Goal: Information Seeking & Learning: Understand process/instructions

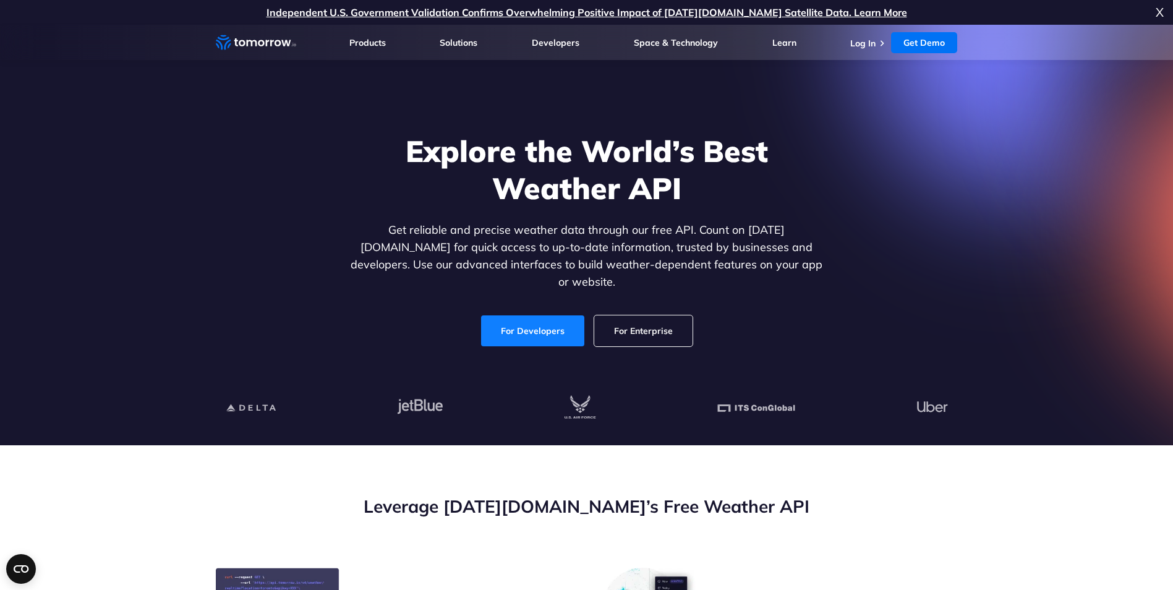
click at [560, 315] on link "For Developers" at bounding box center [532, 330] width 103 height 31
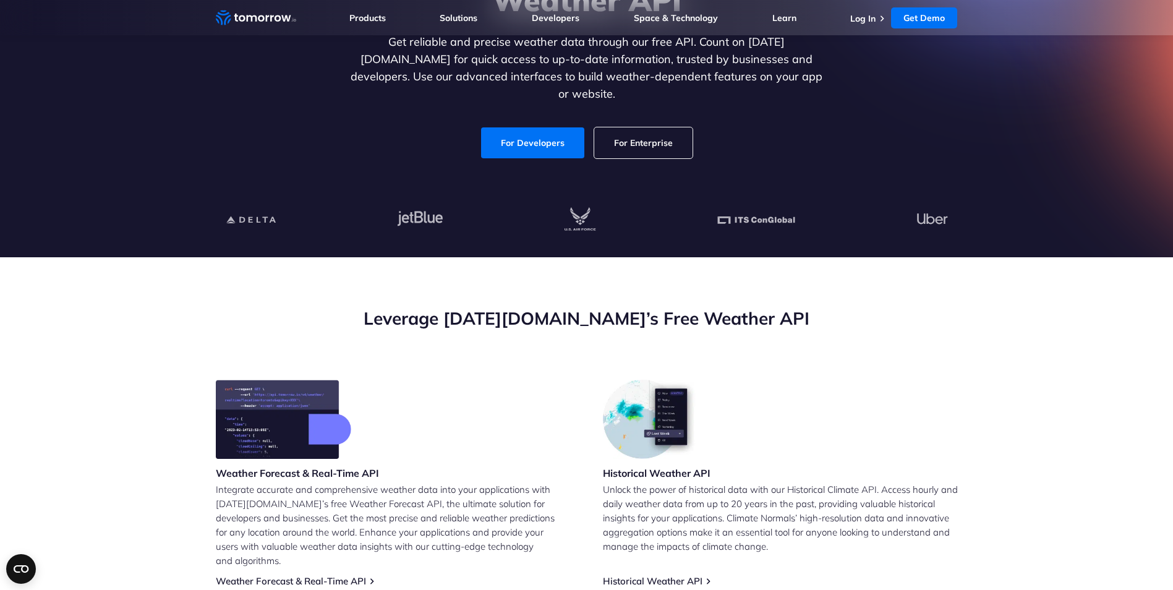
scroll to position [62, 0]
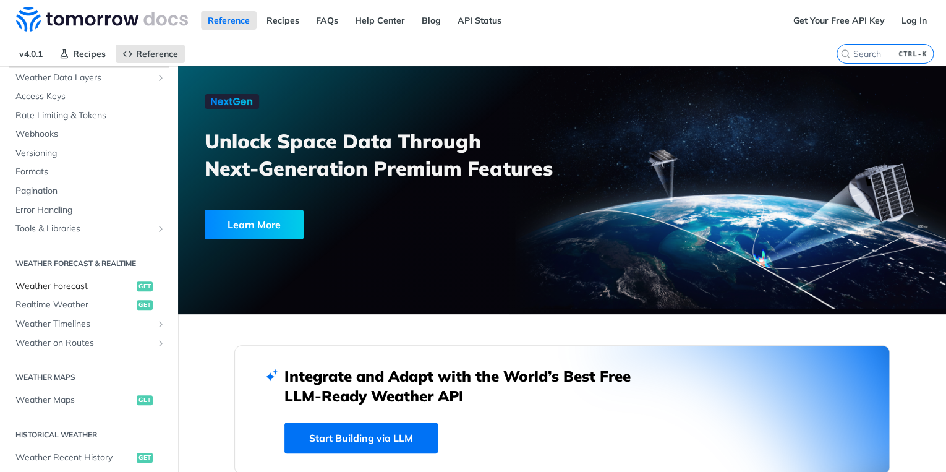
scroll to position [99, 0]
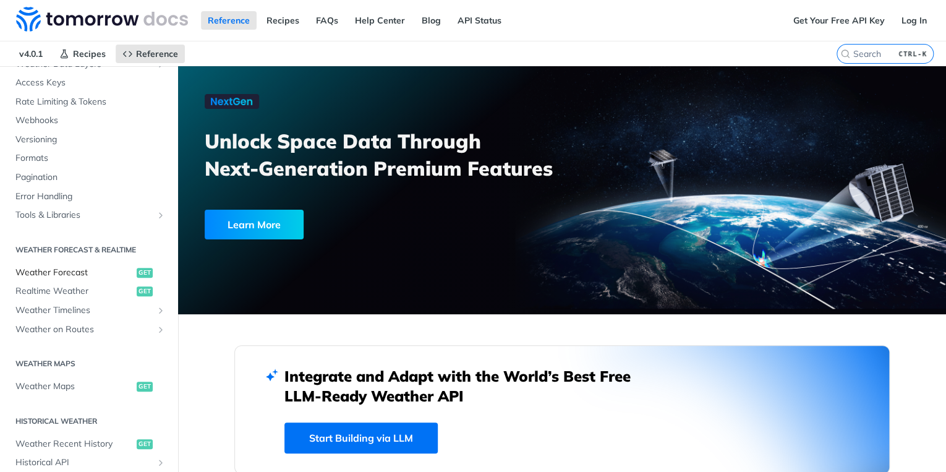
click at [105, 279] on link "Weather Forecast get" at bounding box center [89, 272] width 160 height 19
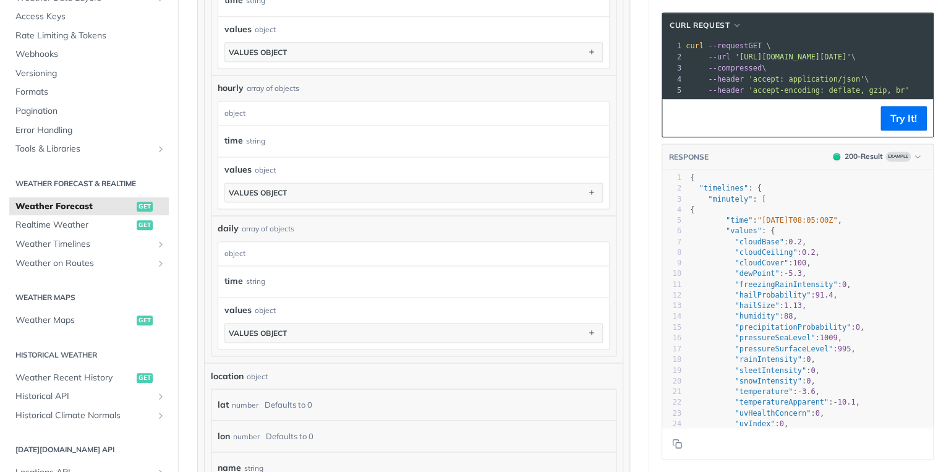
scroll to position [841, 0]
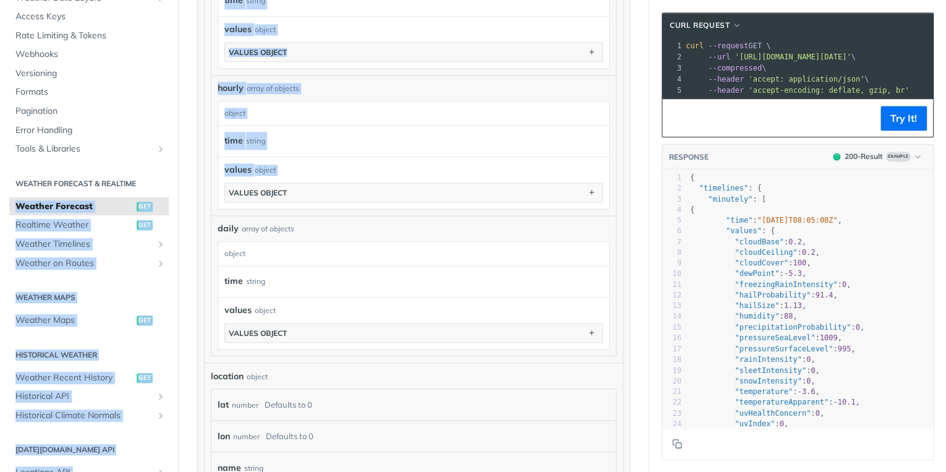
click at [0, 208] on html "Jump to Content Reference Recipes FAQs Help Center Blog API Status Recipes Refe…" at bounding box center [473, 236] width 946 height 472
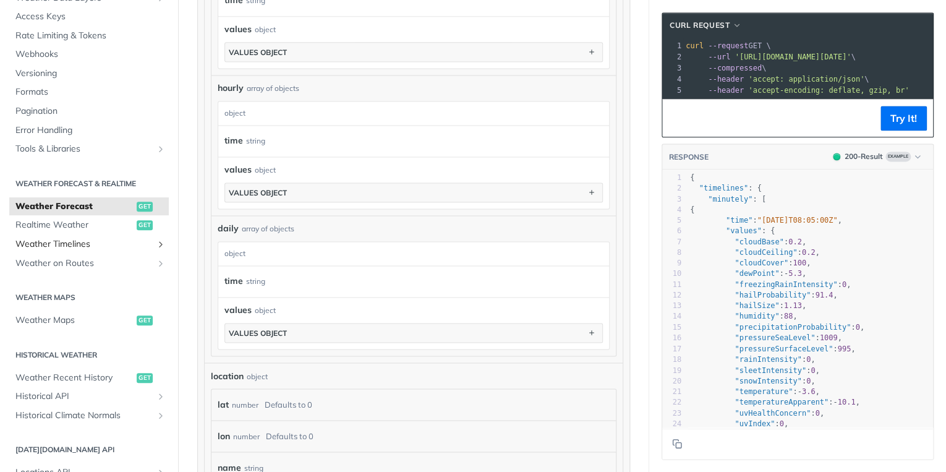
click at [42, 247] on span "Weather Timelines" at bounding box center [83, 244] width 137 height 12
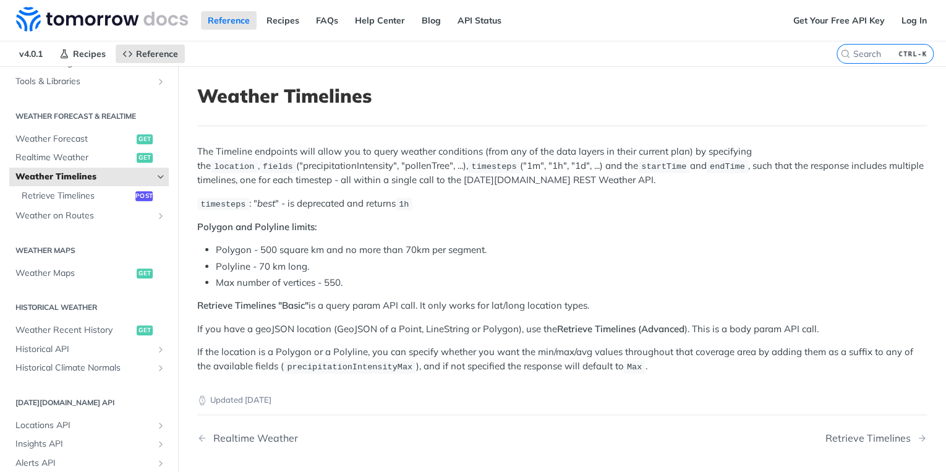
scroll to position [221, 0]
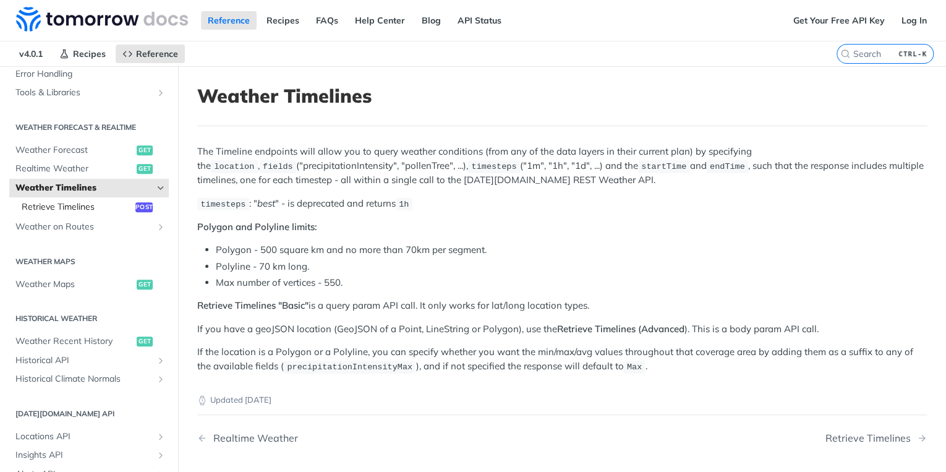
click at [108, 210] on span "Retrieve Timelines" at bounding box center [77, 207] width 111 height 12
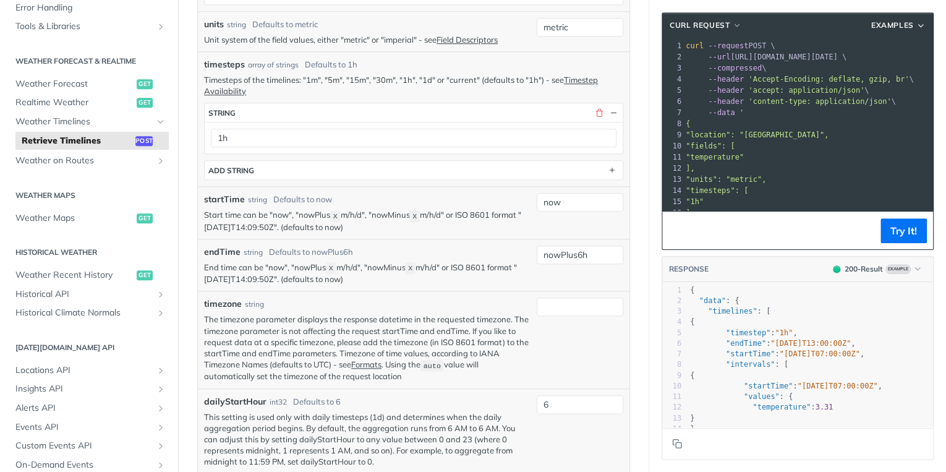
scroll to position [445, 0]
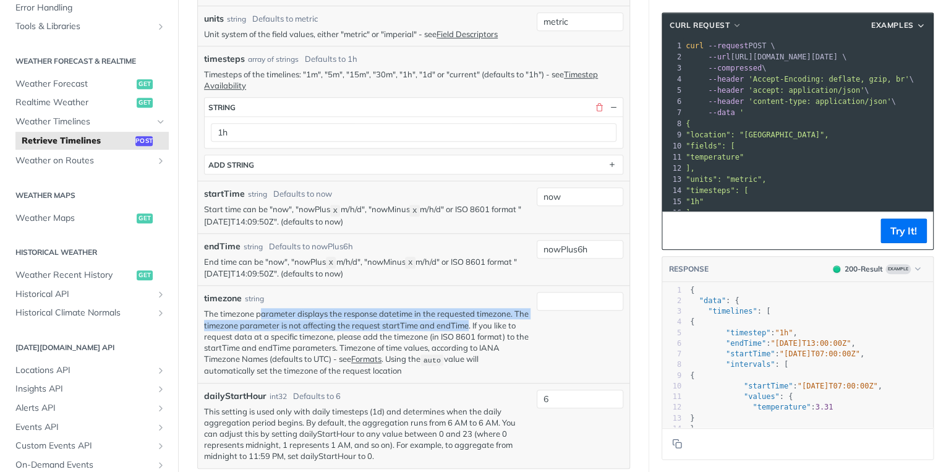
drag, startPoint x: 260, startPoint y: 314, endPoint x: 483, endPoint y: 317, distance: 223.8
click at [483, 317] on p "The timezone parameter displays the response datetime in the requested timezone…" at bounding box center [367, 342] width 326 height 68
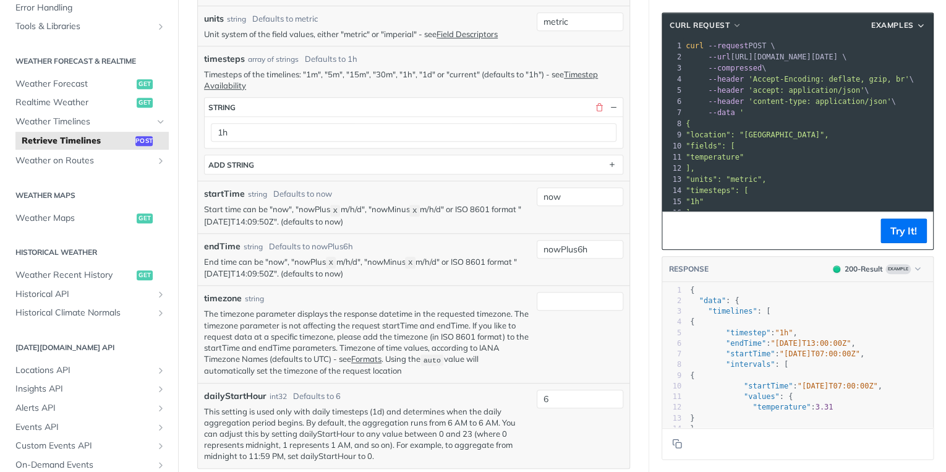
click at [249, 334] on p "The timezone parameter displays the response datetime in the requested timezone…" at bounding box center [367, 342] width 326 height 68
drag, startPoint x: 237, startPoint y: 328, endPoint x: 460, endPoint y: 330, distance: 222.6
click at [460, 330] on p "The timezone parameter displays the response datetime in the requested timezone…" at bounding box center [367, 342] width 326 height 68
drag, startPoint x: 301, startPoint y: 342, endPoint x: 285, endPoint y: 344, distance: 16.2
click at [285, 344] on p "The timezone parameter displays the response datetime in the requested timezone…" at bounding box center [367, 342] width 326 height 68
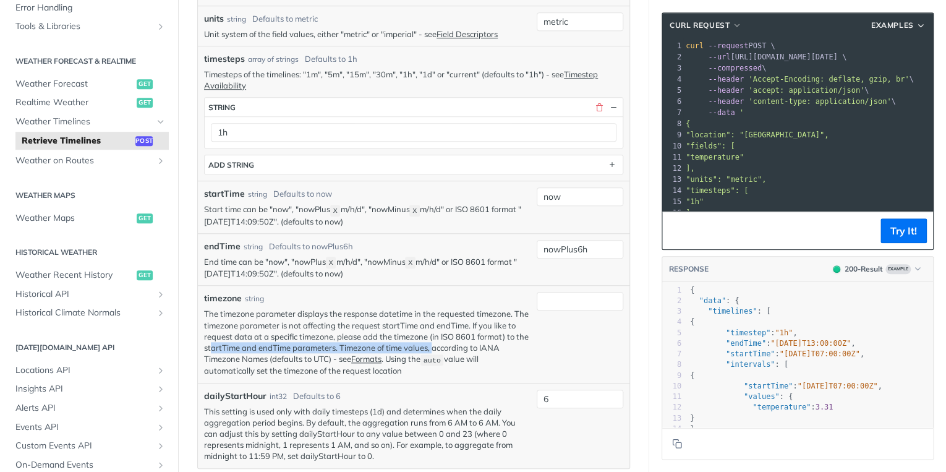
drag, startPoint x: 235, startPoint y: 342, endPoint x: 457, endPoint y: 339, distance: 222.0
click at [457, 339] on p "The timezone parameter displays the response datetime in the requested timezone…" at bounding box center [367, 342] width 326 height 68
click at [456, 339] on p "The timezone parameter displays the response datetime in the requested timezone…" at bounding box center [367, 342] width 326 height 68
click at [455, 349] on p "The timezone parameter displays the response datetime in the requested timezone…" at bounding box center [367, 342] width 326 height 68
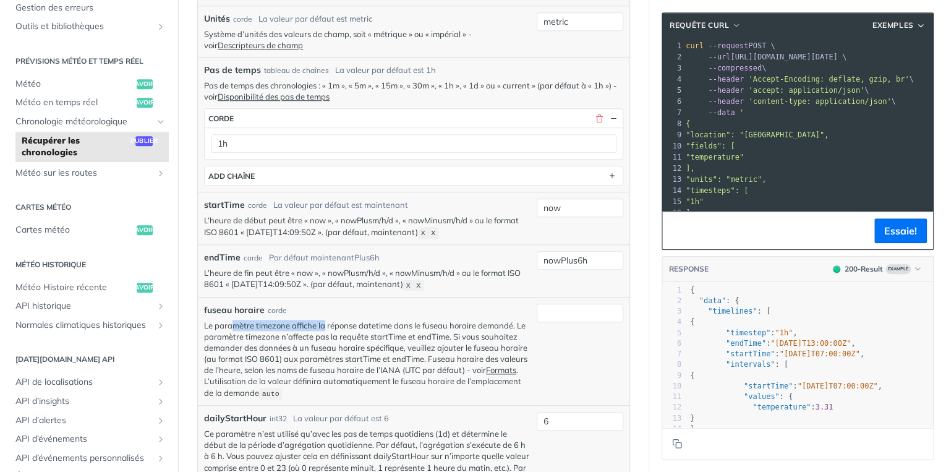
drag, startPoint x: 282, startPoint y: 322, endPoint x: 326, endPoint y: 325, distance: 44.0
click at [326, 325] on font "Le paramètre timezone affiche la réponse datetime dans le fuseau horaire demand…" at bounding box center [365, 358] width 323 height 77
click at [334, 325] on font "Le paramètre timezone affiche la réponse datetime dans le fuseau horaire demand…" at bounding box center [365, 358] width 323 height 77
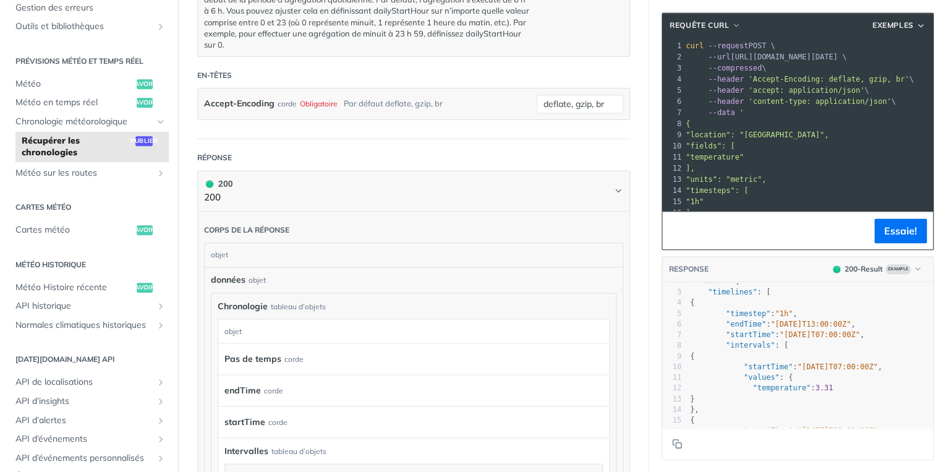
scroll to position [0, 0]
